Goal: Transaction & Acquisition: Purchase product/service

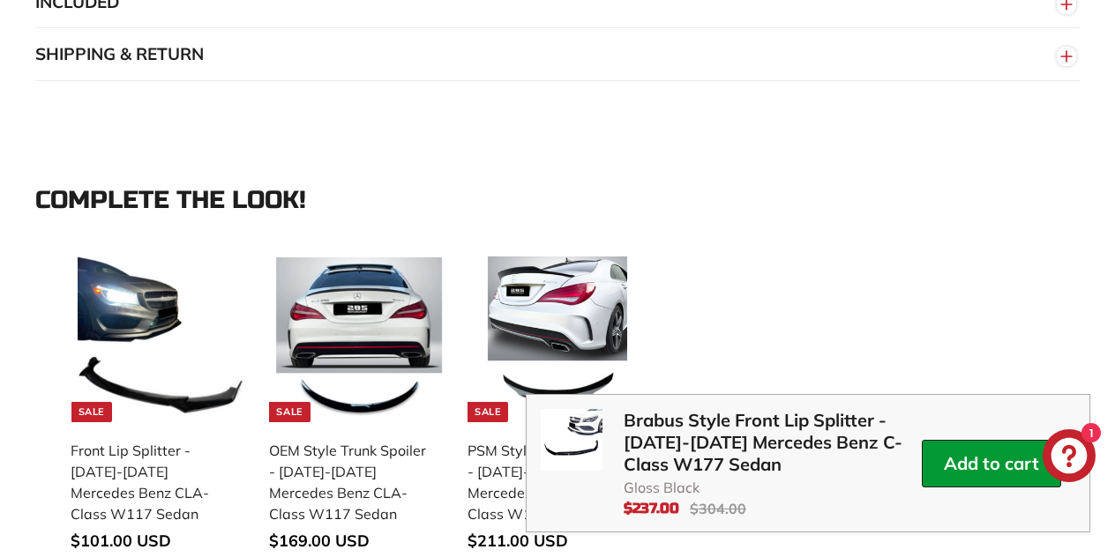
scroll to position [2229, 0]
